Goal: Answer question/provide support

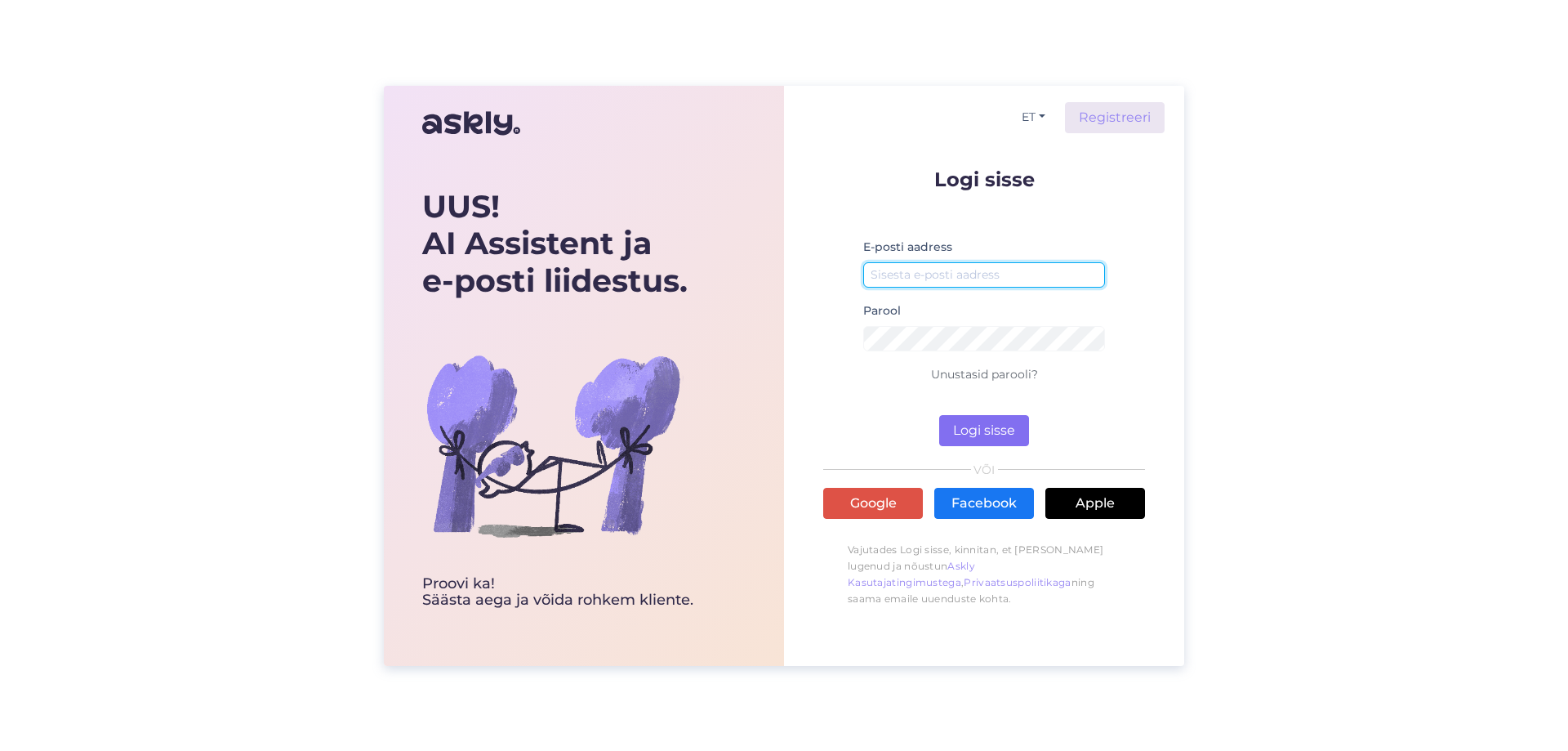
type input "[EMAIL_ADDRESS][DOMAIN_NAME]"
click at [969, 421] on button "Logi sisse" at bounding box center [984, 430] width 90 height 31
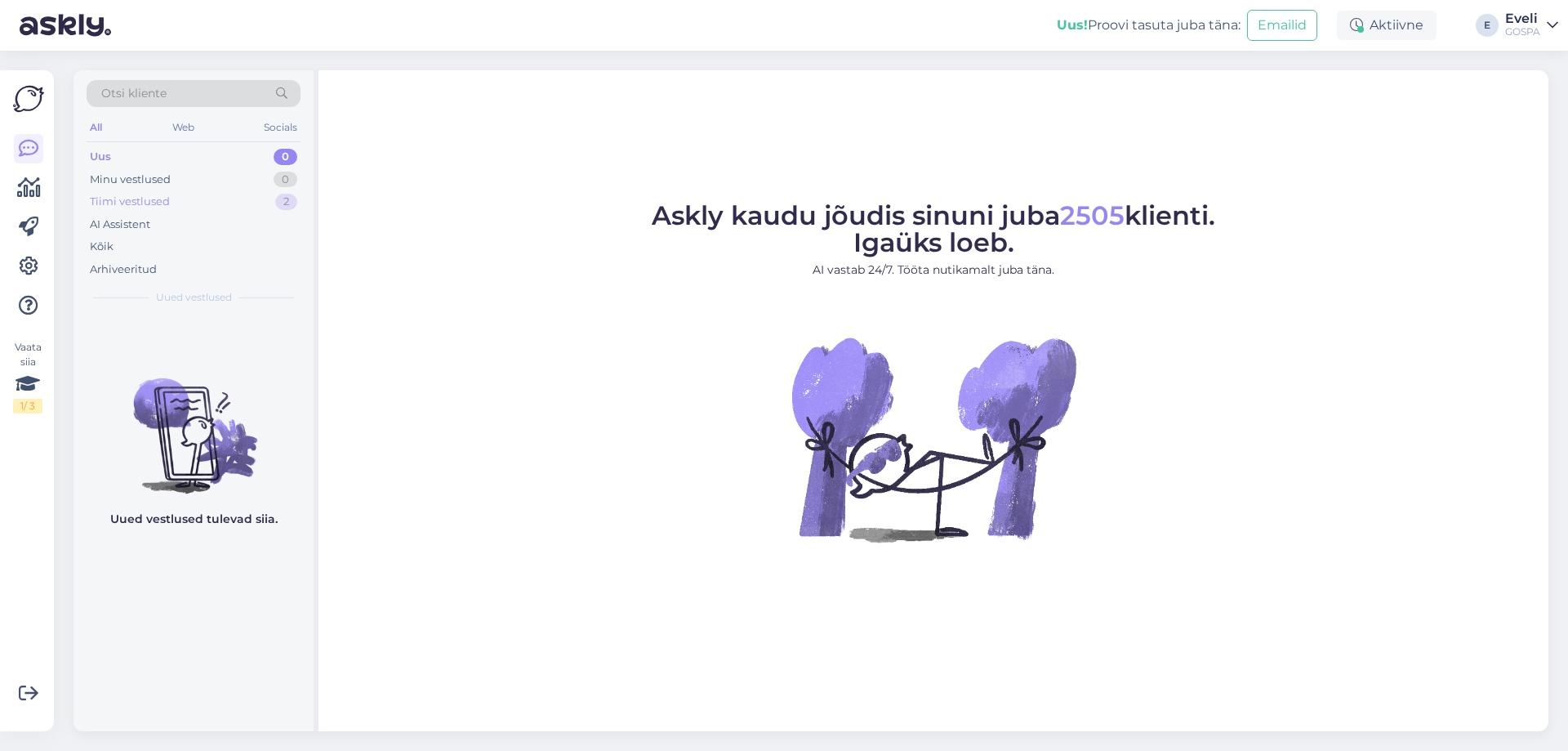
click at [120, 200] on div "Tiimi vestlused" at bounding box center [129, 201] width 80 height 16
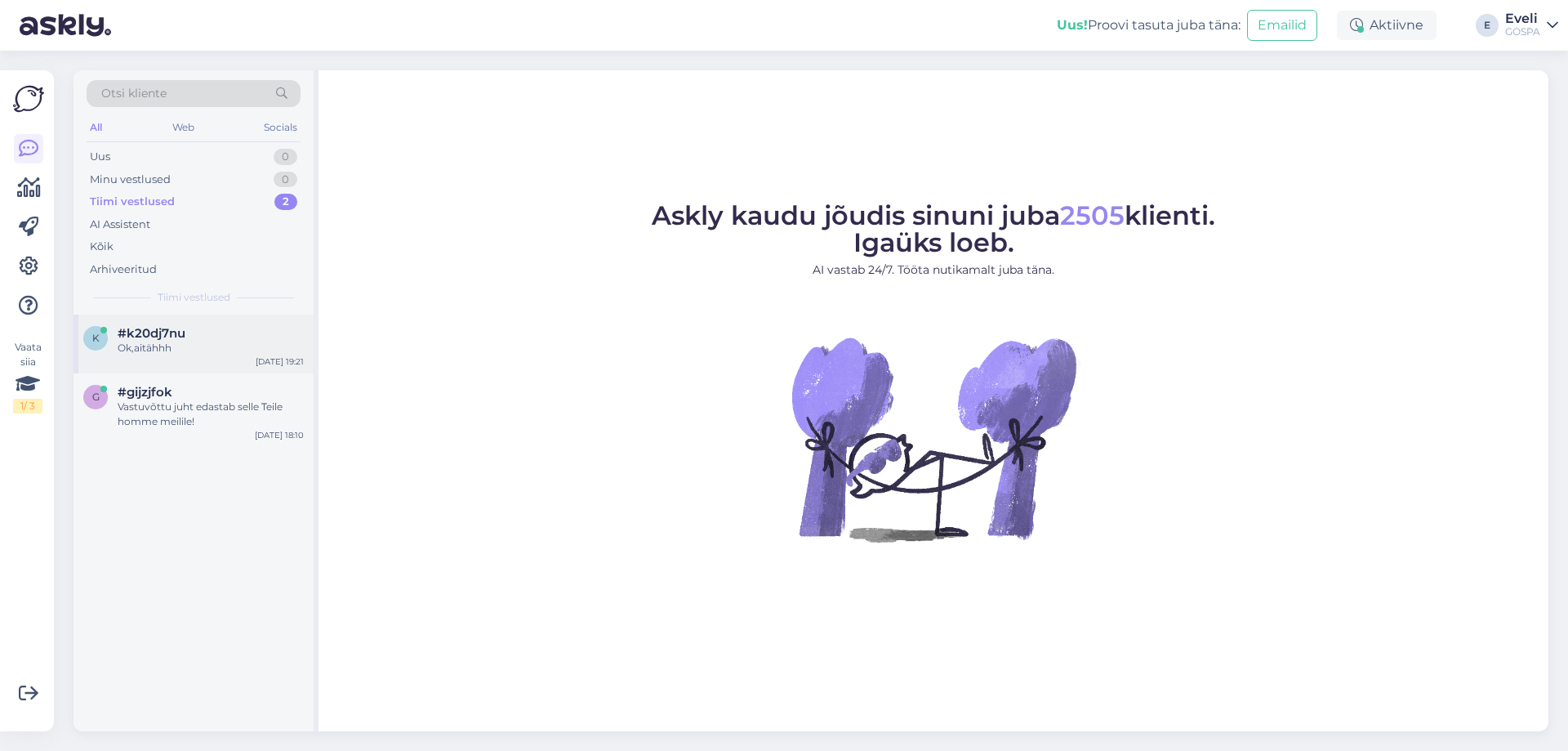
click at [219, 341] on div "Ok,aitähhh" at bounding box center [210, 347] width 186 height 14
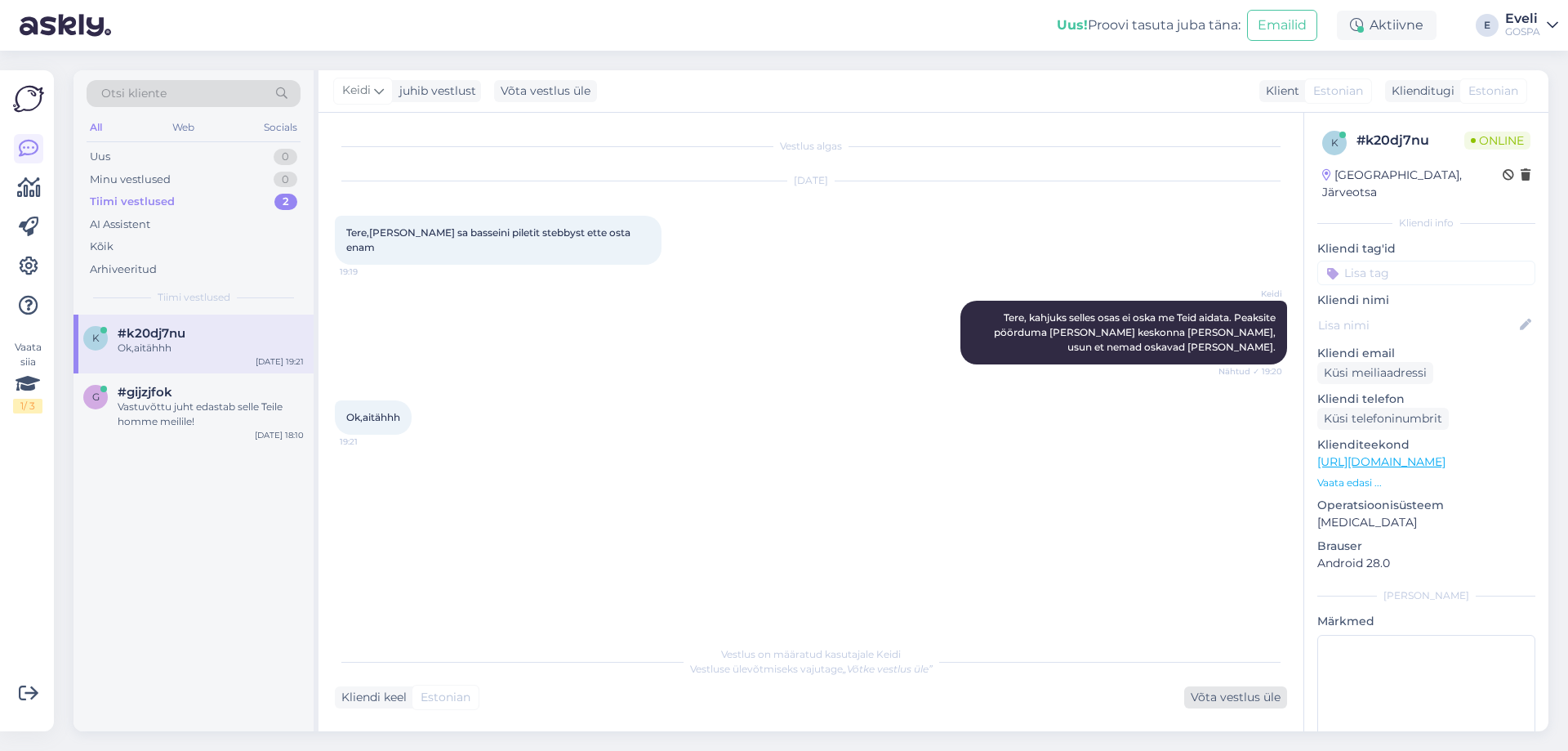
click at [1259, 695] on div "Võta vestlus üle" at bounding box center [1236, 697] width 103 height 22
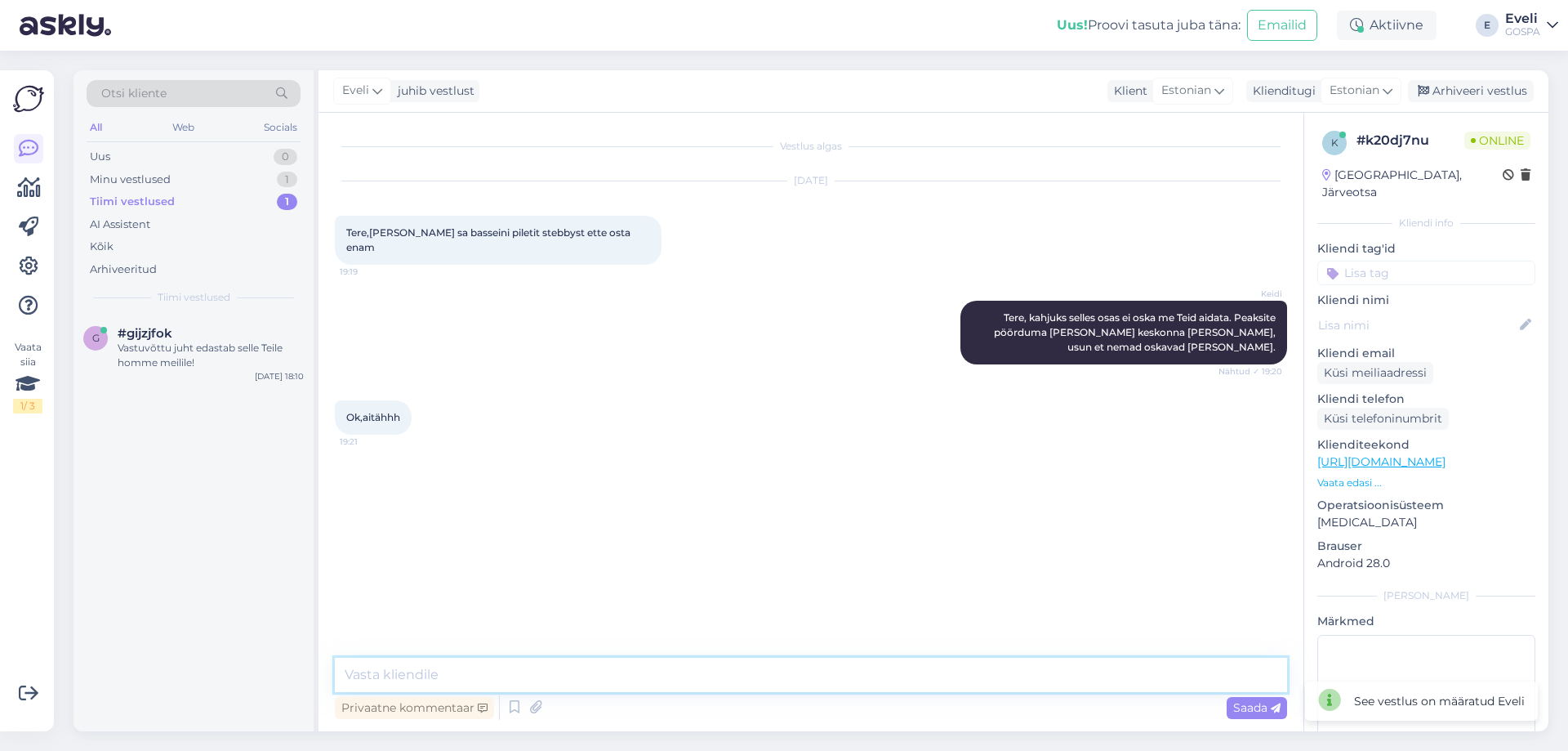
click at [923, 663] on textarea at bounding box center [810, 674] width 953 height 34
click at [1476, 97] on div "Arhiveeri vestlus" at bounding box center [1471, 91] width 126 height 22
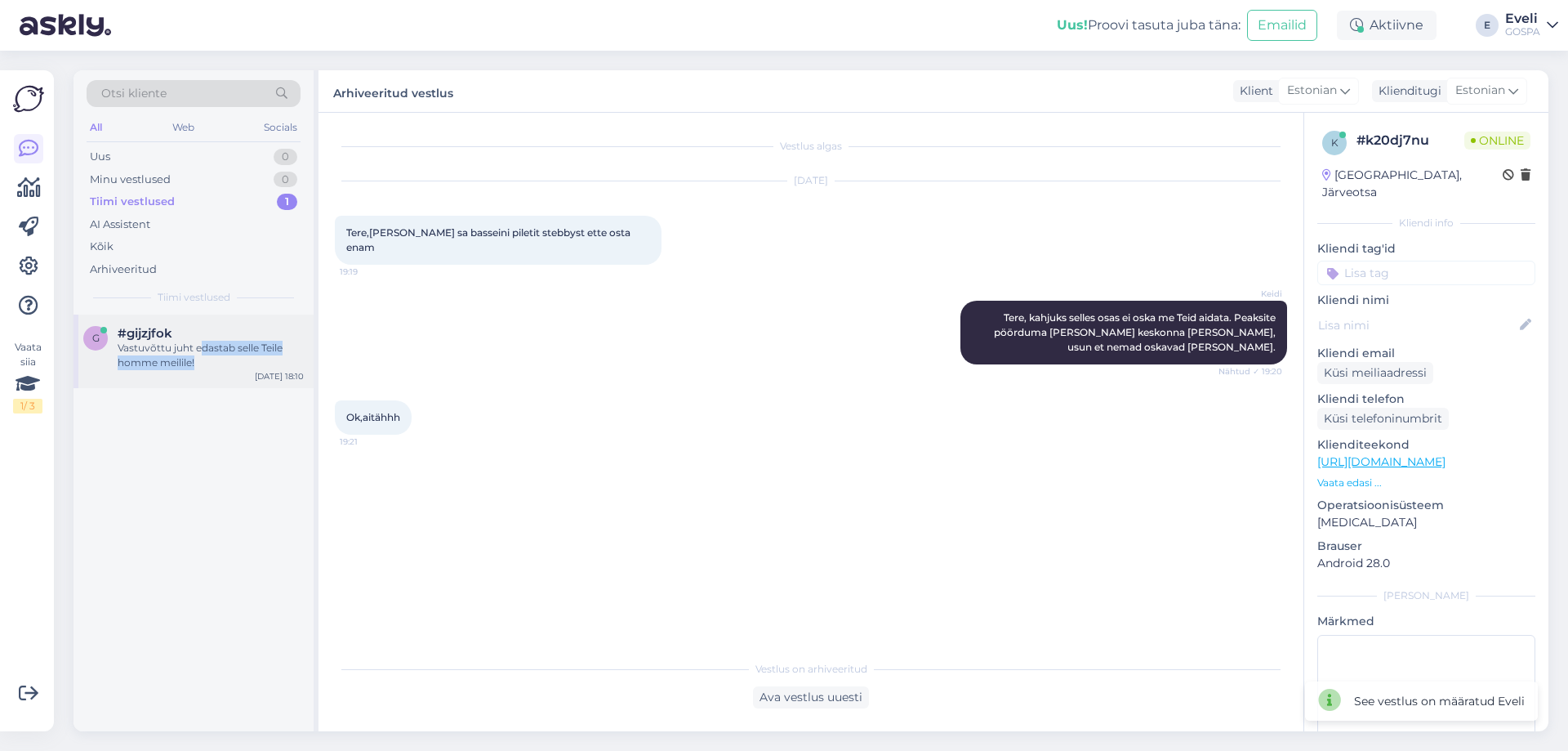
click at [208, 356] on div "Vastuvõttu juht edastab selle Teile homme meilile!" at bounding box center [210, 355] width 186 height 29
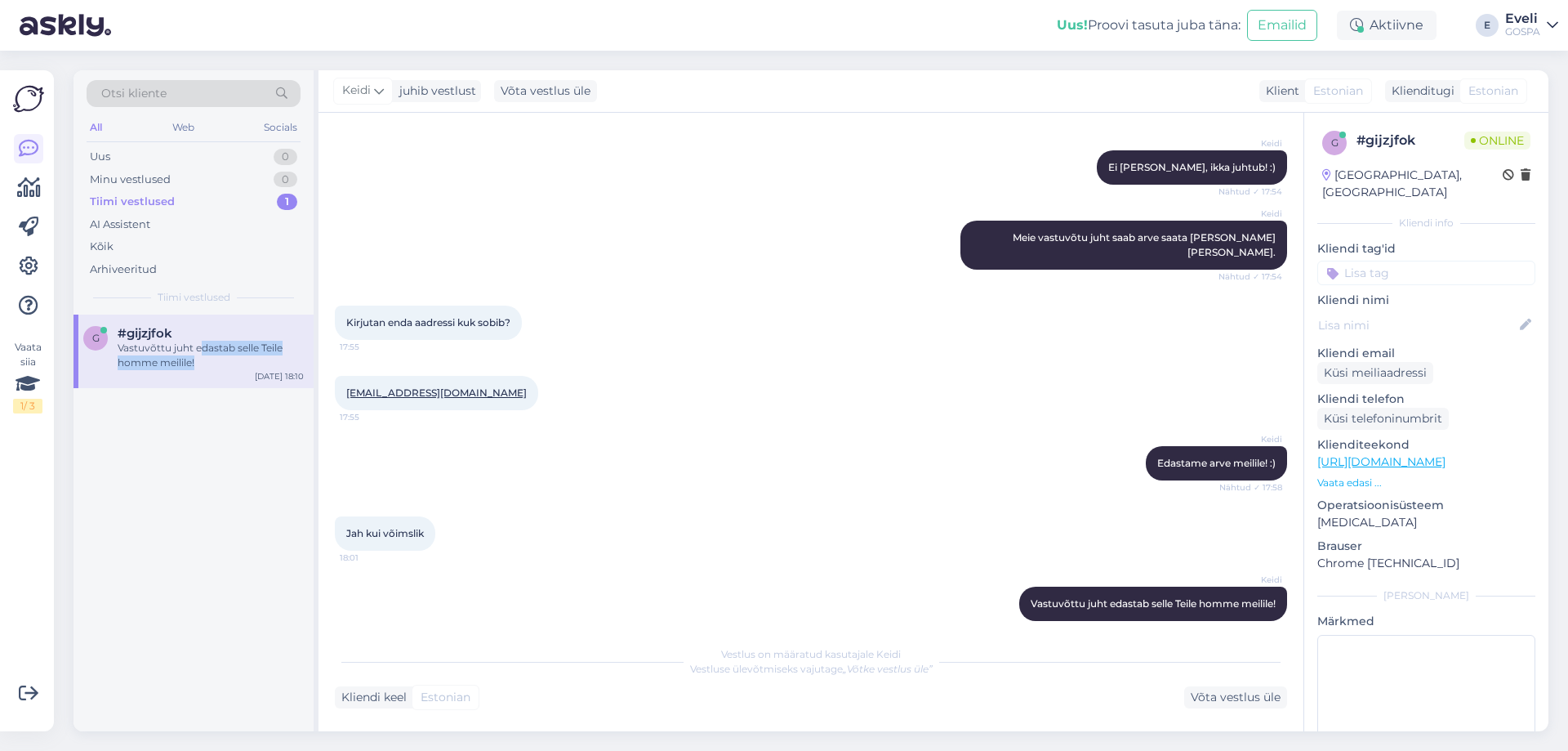
scroll to position [1088, 0]
